Goal: Navigation & Orientation: Find specific page/section

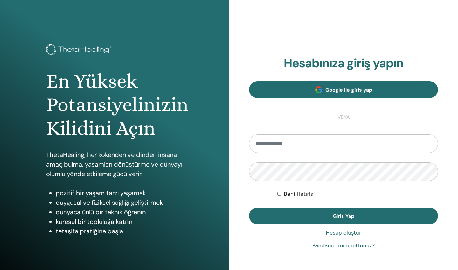
click at [321, 94] on link "Google ile giriş yap" at bounding box center [343, 89] width 189 height 17
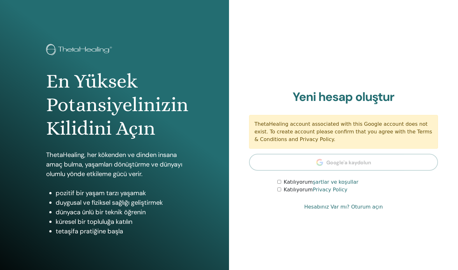
click at [361, 206] on link "Hesabınız Var mı? Oturum açın" at bounding box center [343, 207] width 79 height 8
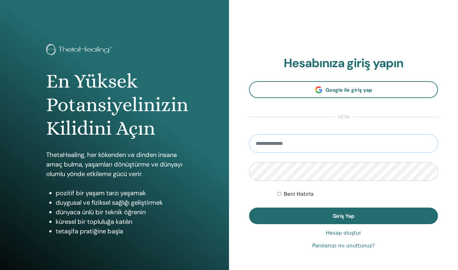
type input "**********"
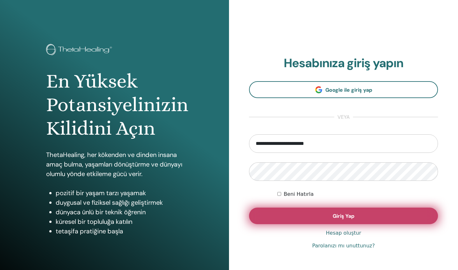
click at [317, 213] on button "Giriş Yap" at bounding box center [343, 215] width 189 height 17
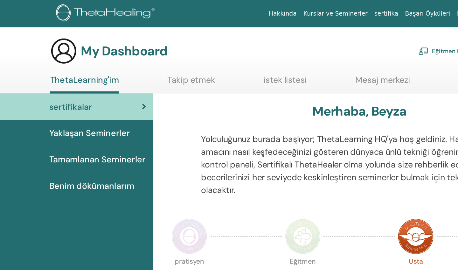
click at [58, 81] on span "sertifikalar" at bounding box center [53, 80] width 32 height 10
click at [58, 119] on span "Tamamlanan Seminerler" at bounding box center [73, 120] width 72 height 10
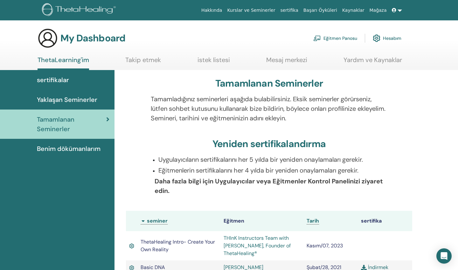
click at [66, 149] on span "Benim dökümanlarım" at bounding box center [69, 149] width 64 height 10
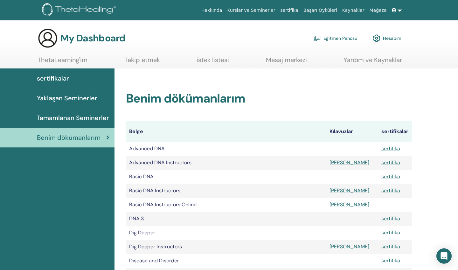
click at [395, 40] on link "Hesabım" at bounding box center [387, 38] width 29 height 14
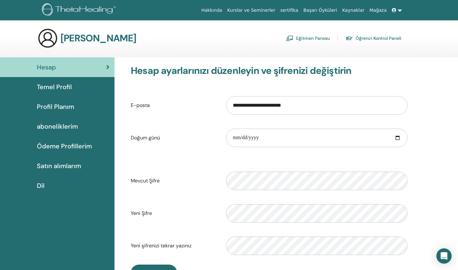
click at [59, 124] on span "aboneliklerim" at bounding box center [57, 127] width 41 height 10
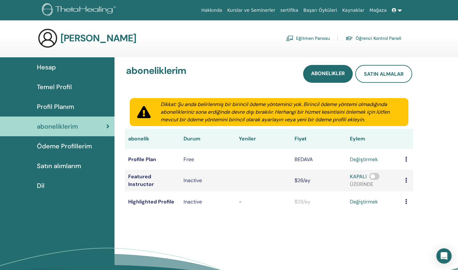
click at [59, 85] on span "Temel Profil" at bounding box center [54, 87] width 35 height 10
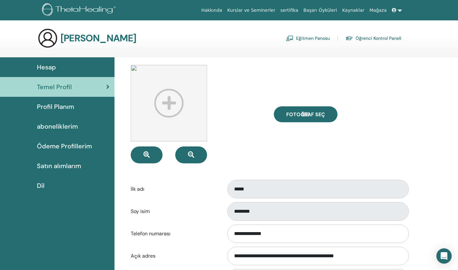
click at [54, 108] on span "Profil Planım" at bounding box center [55, 107] width 37 height 10
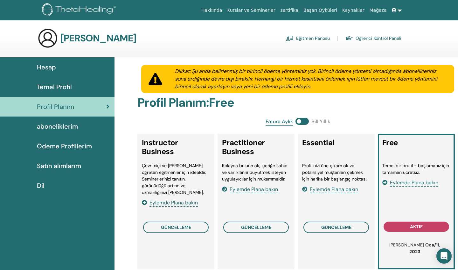
click at [52, 167] on span "Satın alımlarım" at bounding box center [59, 166] width 44 height 10
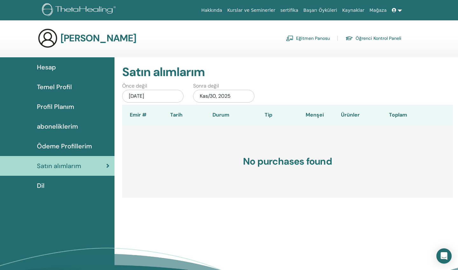
click at [59, 145] on span "Ödeme Profillerim" at bounding box center [64, 146] width 55 height 10
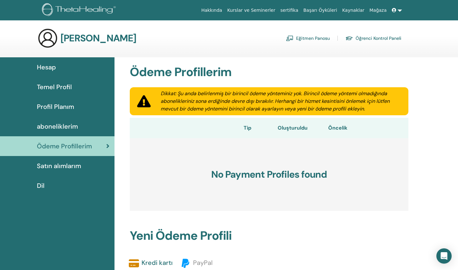
click at [297, 10] on link "sertifika" at bounding box center [289, 10] width 23 height 12
